Goal: Task Accomplishment & Management: Complete application form

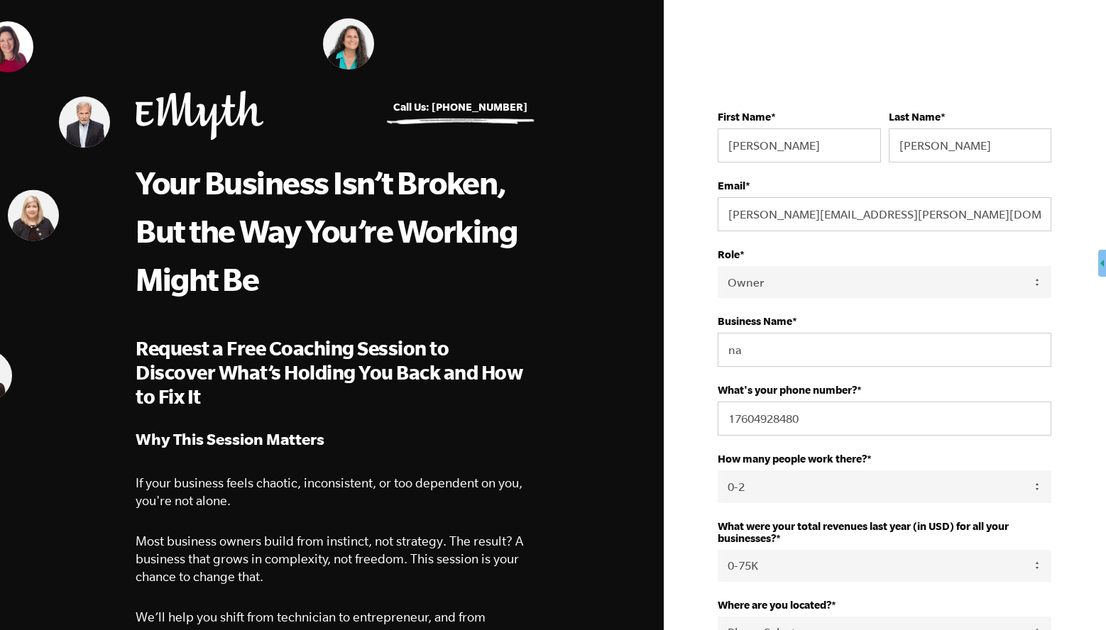
select select "Owner"
select select "0-2"
select select "0-75K"
select select "United States"
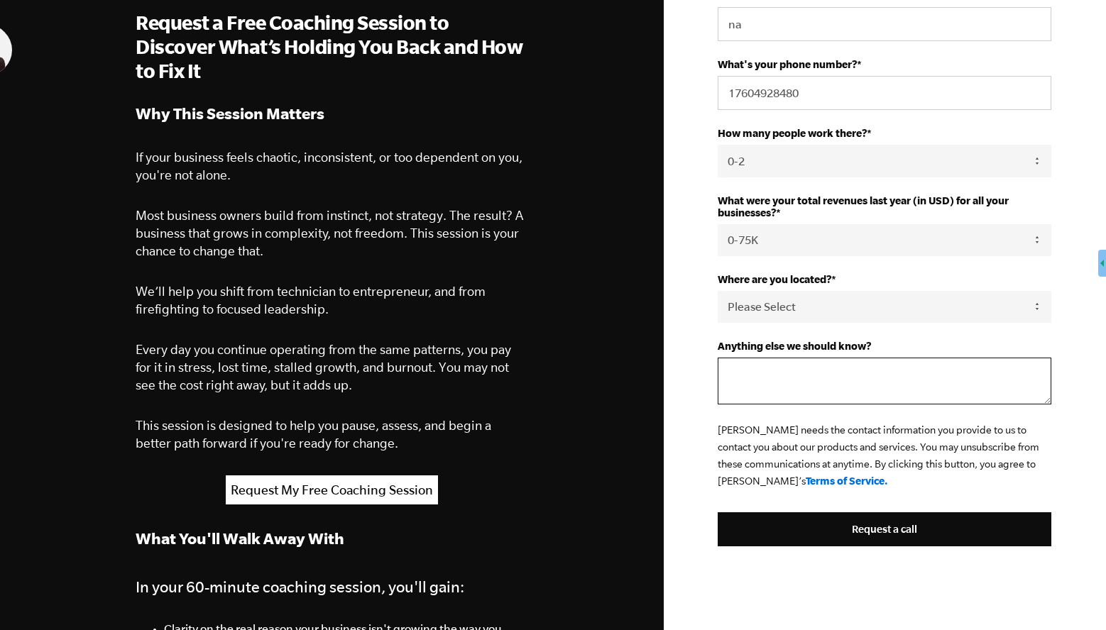
click at [824, 376] on textarea "Anything else we should know?" at bounding box center [885, 381] width 334 height 47
paste textarea "I’ve now launched… and spectacularly failed… at two businesses. While I can poi…"
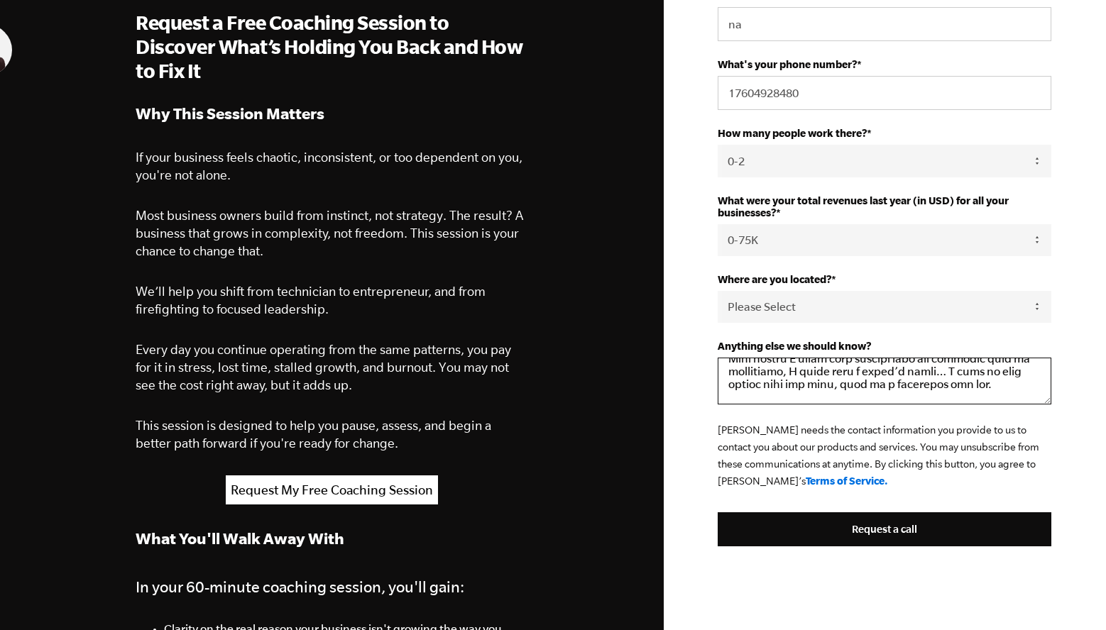
scroll to position [758, 0]
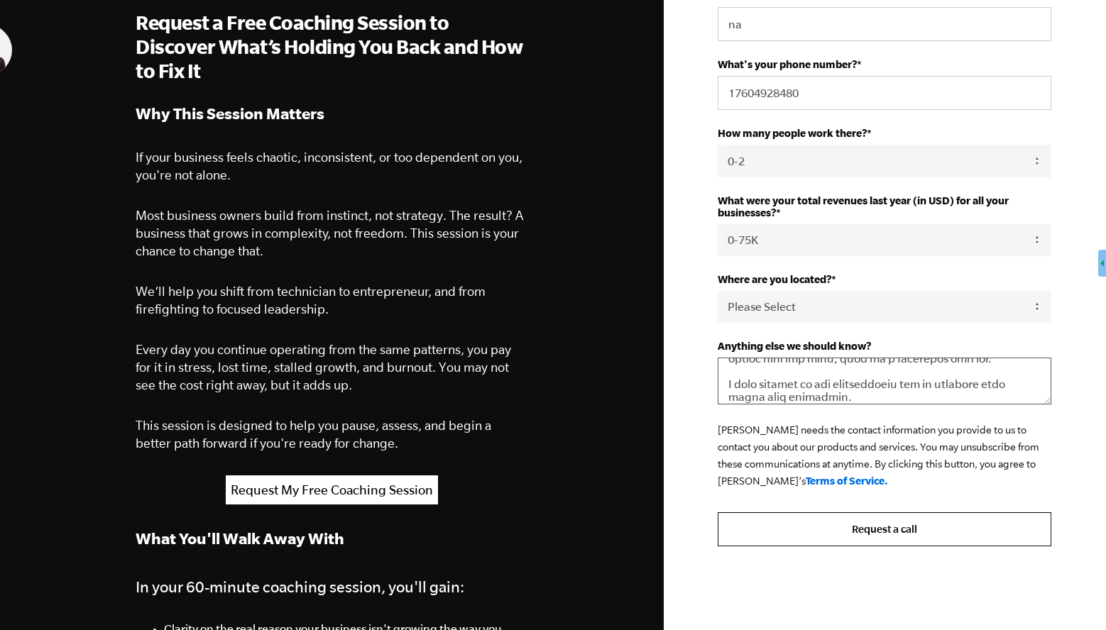
type textarea "I’ve now launched… and spectacularly failed… at two businesses. While I can poi…"
click at [854, 527] on input "Request a call" at bounding box center [885, 530] width 334 height 34
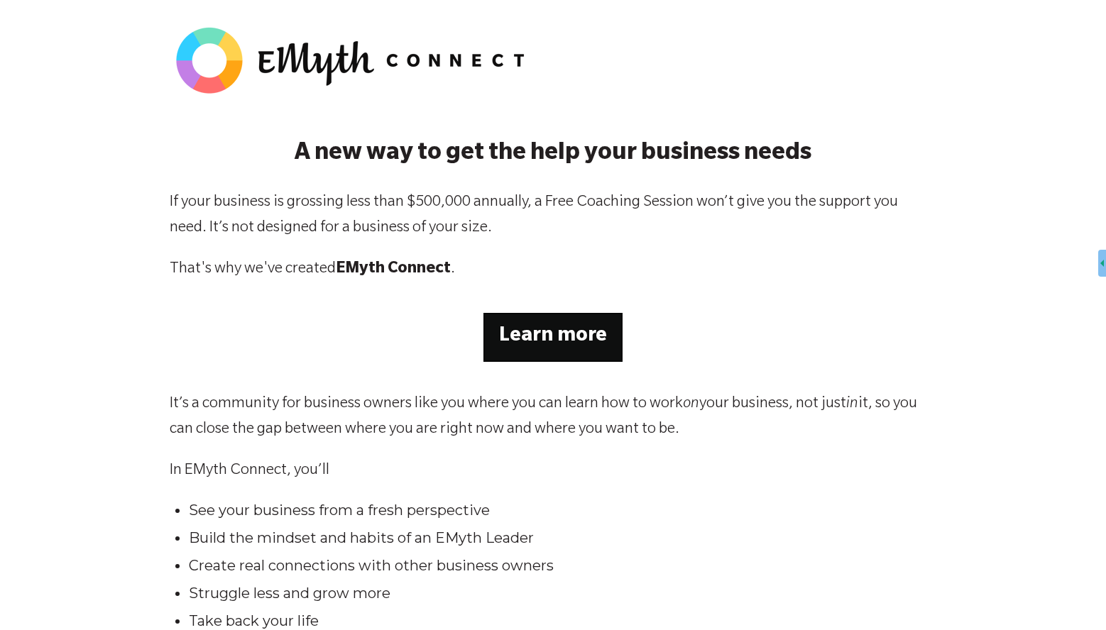
click at [509, 334] on strong "Learn more" at bounding box center [553, 337] width 108 height 21
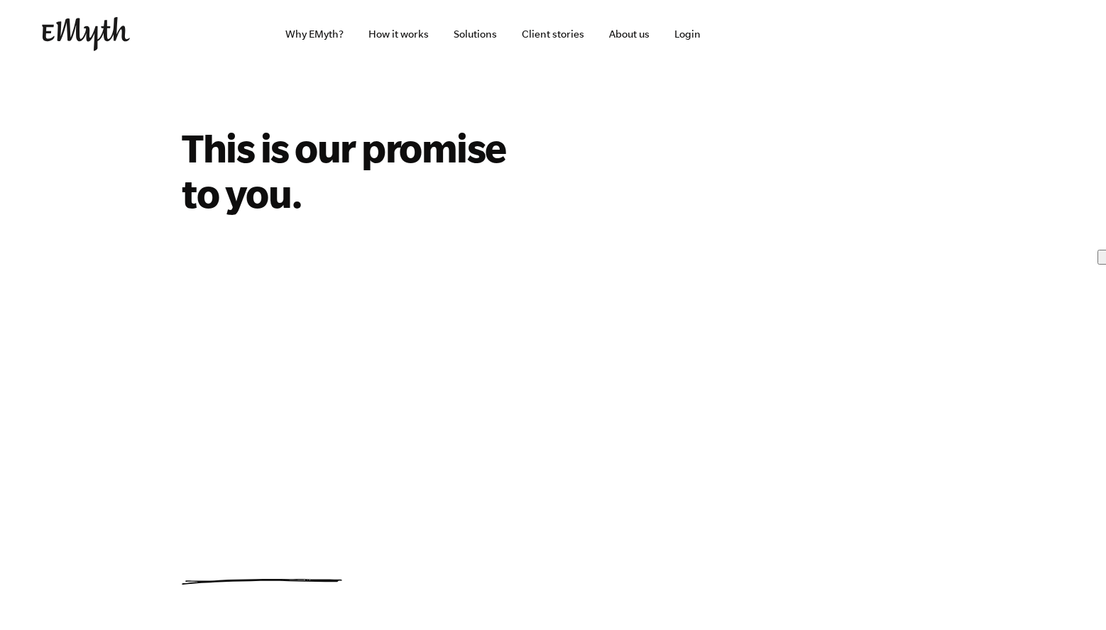
click at [745, 439] on div "This is our promise to you." at bounding box center [553, 355] width 777 height 460
click at [302, 35] on link "Why EMyth?" at bounding box center [314, 34] width 81 height 68
